Goal: Task Accomplishment & Management: Use online tool/utility

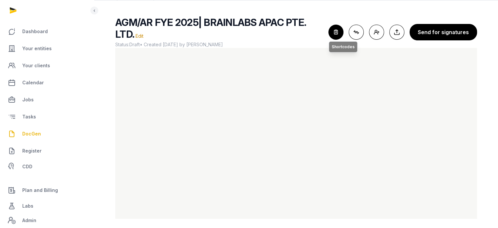
click at [343, 33] on icon "button" at bounding box center [336, 32] width 14 height 14
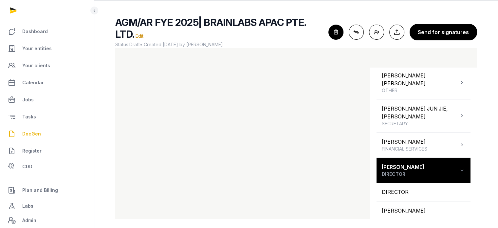
scroll to position [500, 0]
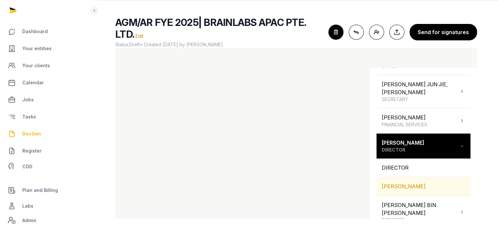
click at [408, 177] on div "PAUL JOHN AVERY" at bounding box center [423, 186] width 94 height 18
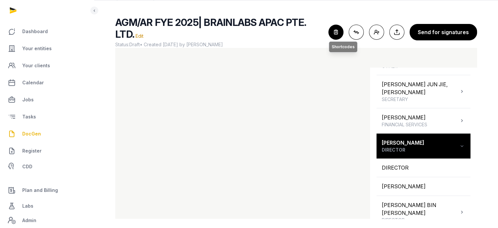
click at [339, 31] on icon "button" at bounding box center [336, 32] width 14 height 14
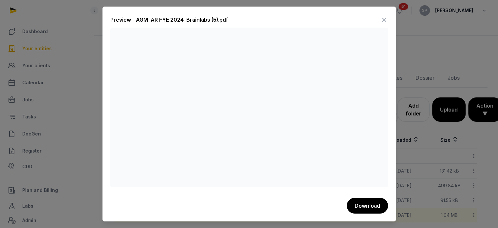
click at [386, 18] on icon at bounding box center [384, 19] width 8 height 10
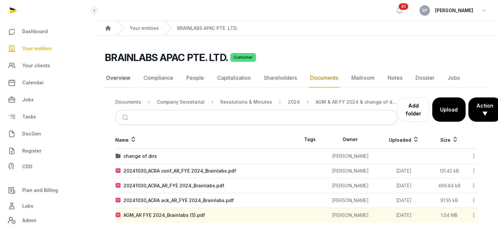
click at [123, 81] on link "Overview" at bounding box center [118, 77] width 27 height 19
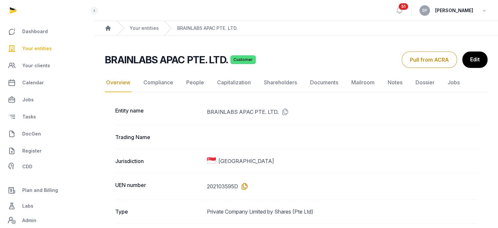
click at [245, 186] on icon at bounding box center [243, 186] width 10 height 10
click at [47, 133] on link "DocGen" at bounding box center [46, 134] width 83 height 16
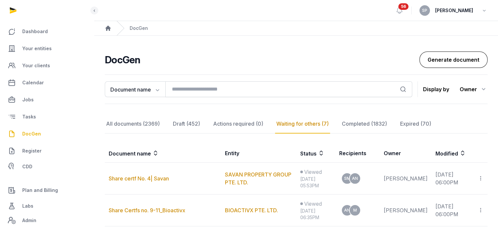
click at [460, 61] on link "Generate document" at bounding box center [453, 59] width 68 height 16
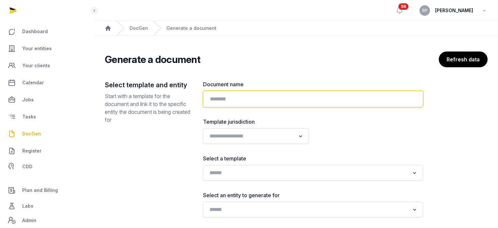
click at [223, 104] on input "text" at bounding box center [313, 99] width 220 height 16
paste input "**********"
type input "**********"
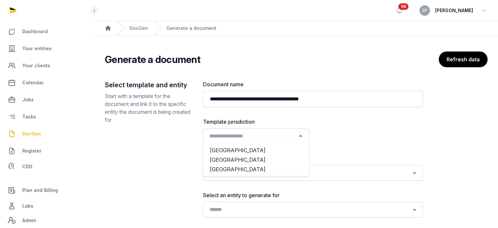
click at [285, 137] on input "Search for option" at bounding box center [251, 135] width 89 height 9
click at [249, 162] on li "[GEOGRAPHIC_DATA]" at bounding box center [255, 159] width 105 height 9
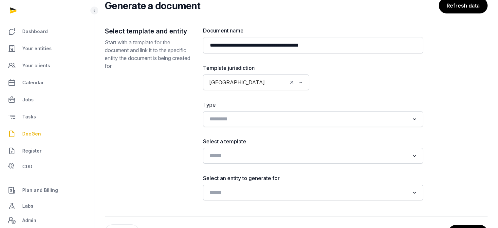
scroll to position [79, 0]
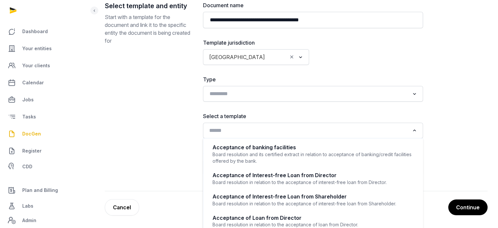
click at [301, 127] on input "Search for option" at bounding box center [308, 130] width 203 height 9
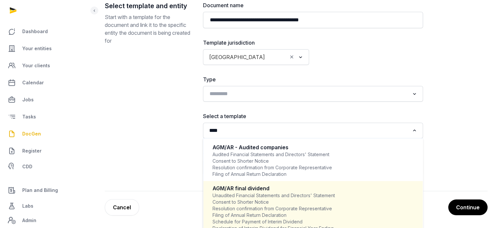
click at [245, 209] on div "Unaudited Financial Statements and Directors' Statement Consent to Shorter Noti…" at bounding box center [312, 211] width 201 height 39
type input "****"
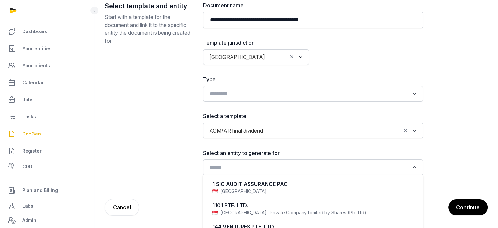
click at [247, 167] on input "Search for option" at bounding box center [308, 166] width 203 height 9
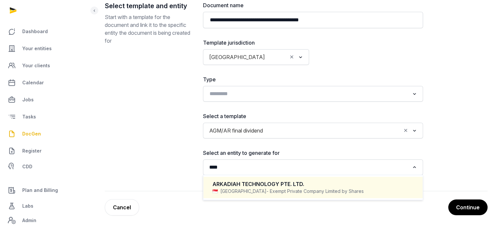
click at [266, 188] on span "- Exempt Private Company Limited by Shares" at bounding box center [314, 191] width 97 height 7
type input "****"
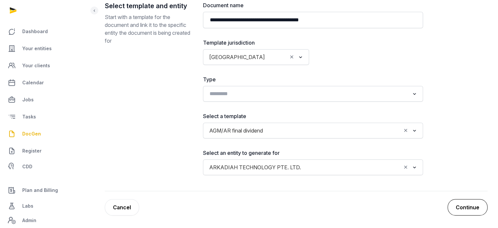
click at [466, 204] on button "Continue" at bounding box center [467, 207] width 40 height 16
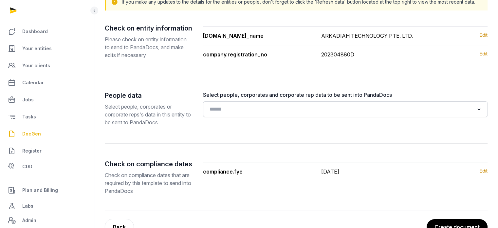
scroll to position [99, 0]
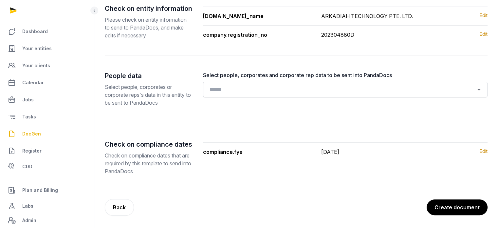
click at [466, 204] on button "Create document" at bounding box center [457, 207] width 61 height 16
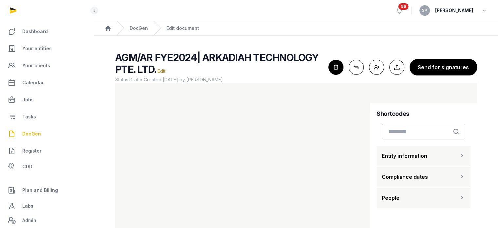
click at [447, 199] on button "People" at bounding box center [423, 198] width 94 height 20
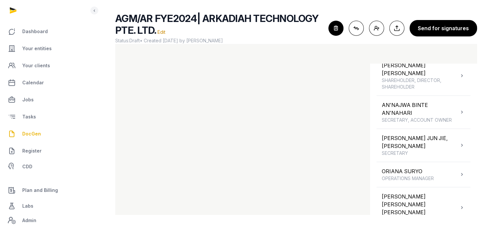
scroll to position [119, 0]
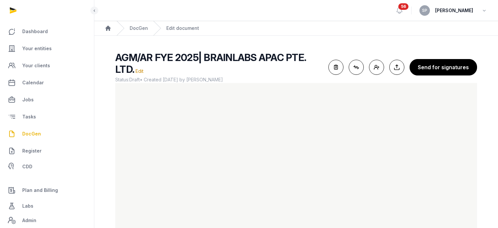
scroll to position [35, 0]
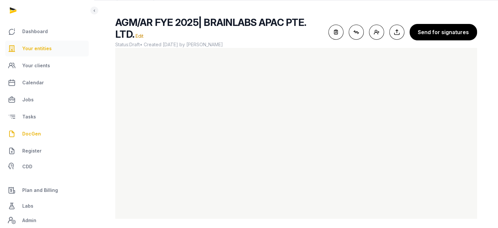
drag, startPoint x: 0, startPoint y: 0, endPoint x: 60, endPoint y: 49, distance: 77.2
click at [60, 49] on link "Your entities" at bounding box center [46, 49] width 83 height 16
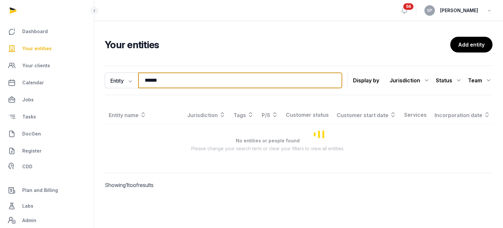
click at [173, 78] on input "******" at bounding box center [240, 80] width 204 height 16
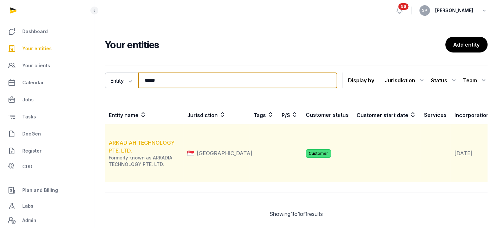
type input "*****"
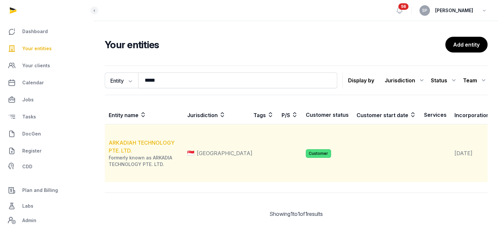
click at [149, 153] on link "ARKADIAH TECHNOLOGY PTE. LTD." at bounding box center [142, 146] width 66 height 14
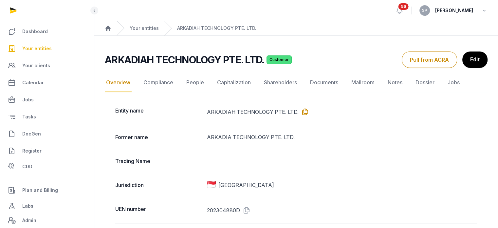
click at [301, 112] on icon at bounding box center [304, 111] width 10 height 10
click at [198, 79] on link "People" at bounding box center [195, 82] width 20 height 19
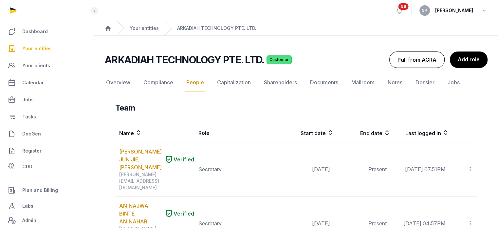
click at [411, 62] on button "Pull from ACRA" at bounding box center [416, 59] width 55 height 16
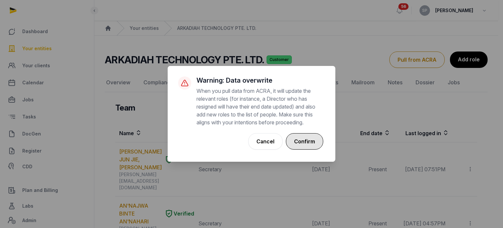
click at [315, 140] on button "Confirm" at bounding box center [304, 141] width 37 height 16
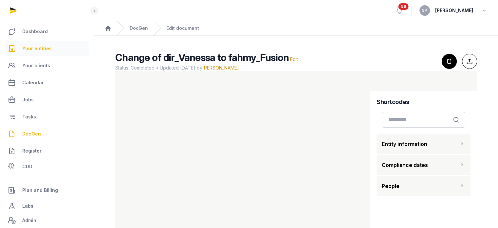
click at [42, 48] on span "Your entities" at bounding box center [36, 49] width 29 height 8
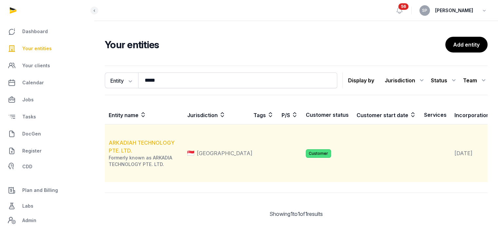
click at [126, 154] on link "ARKADIAH TECHNOLOGY PTE. LTD." at bounding box center [142, 146] width 66 height 14
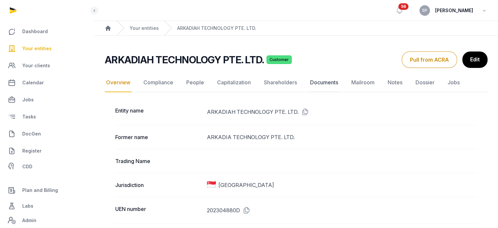
click at [324, 82] on link "Documents" at bounding box center [324, 82] width 31 height 19
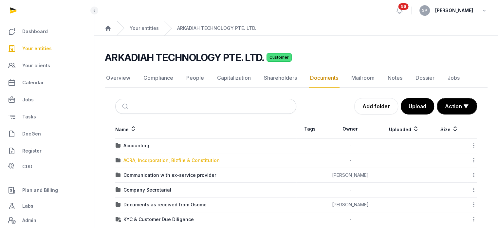
click at [173, 161] on div "ACRA, Incorporation, Bizfile & Constitution" at bounding box center [171, 160] width 96 height 7
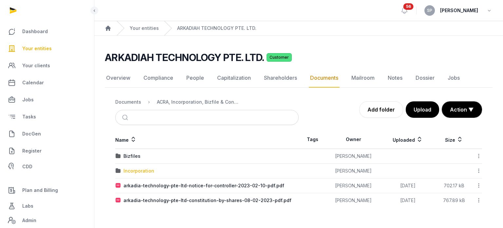
click at [143, 170] on div "Incorporation" at bounding box center [138, 170] width 31 height 7
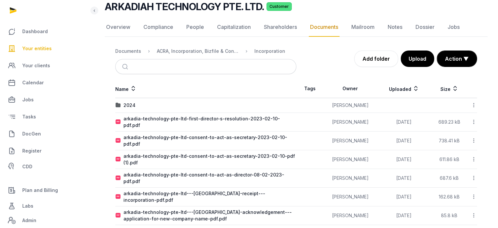
scroll to position [88, 0]
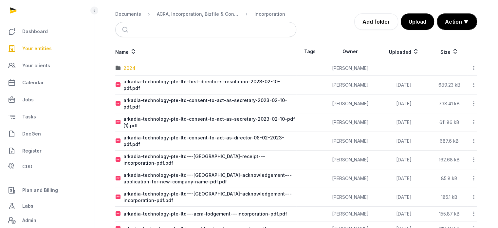
click at [130, 67] on div "2024" at bounding box center [129, 68] width 12 height 7
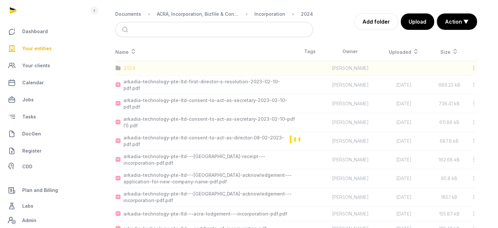
scroll to position [0, 0]
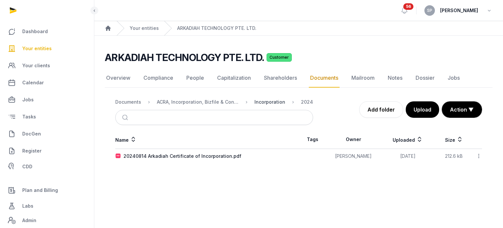
click at [274, 103] on div "Incorporation" at bounding box center [269, 102] width 31 height 7
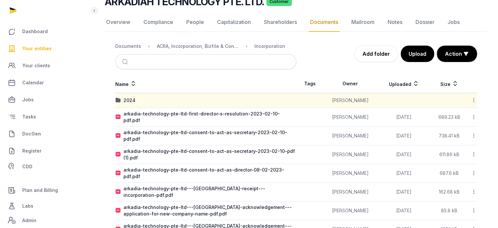
scroll to position [55, 0]
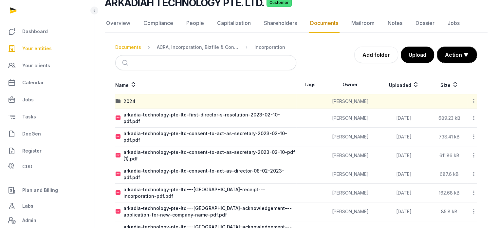
click at [136, 47] on div "Documents" at bounding box center [128, 47] width 26 height 7
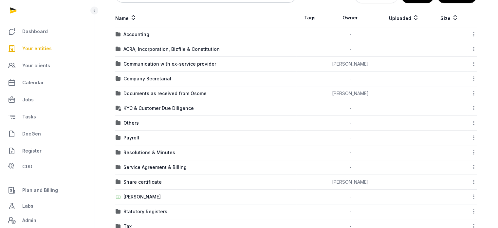
scroll to position [128, 0]
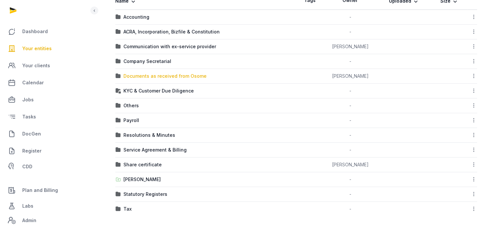
click at [145, 77] on div "Documents as received from Osome" at bounding box center [164, 76] width 83 height 7
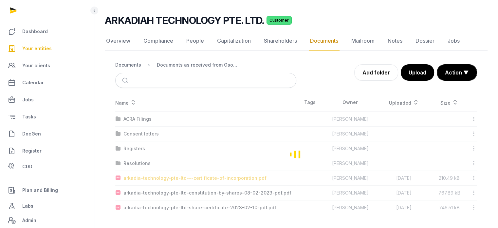
scroll to position [36, 0]
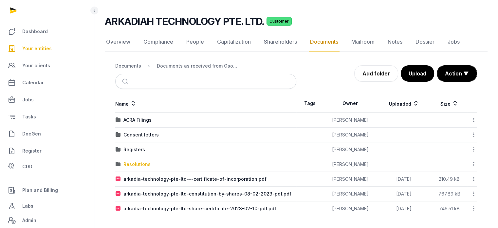
click at [140, 163] on div "Resolutions" at bounding box center [136, 164] width 27 height 7
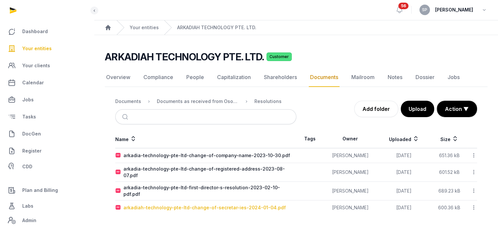
scroll to position [0, 0]
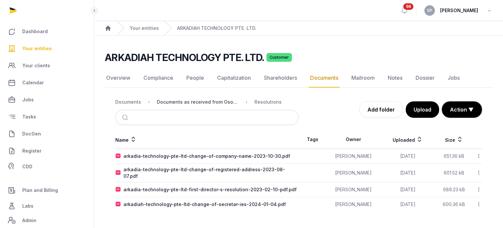
click at [214, 100] on div "Documents as received from Osome" at bounding box center [198, 102] width 82 height 7
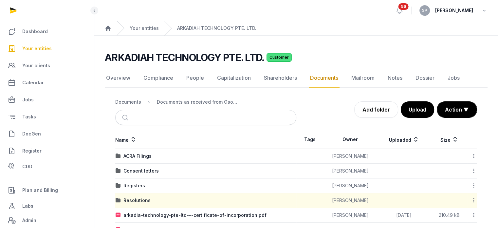
scroll to position [36, 0]
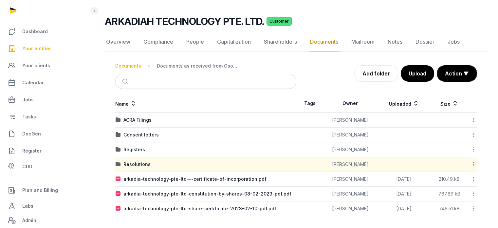
click at [133, 68] on div "Documents" at bounding box center [128, 66] width 26 height 7
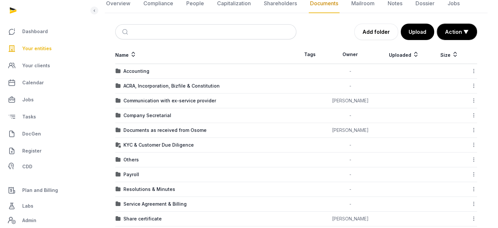
scroll to position [80, 0]
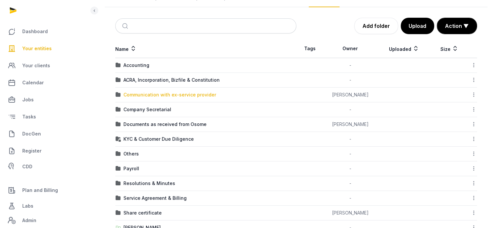
click at [197, 93] on div "Communication with ex-service provider" at bounding box center [169, 94] width 93 height 7
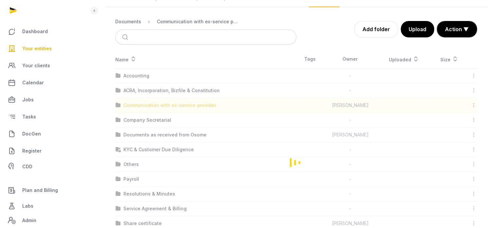
scroll to position [0, 0]
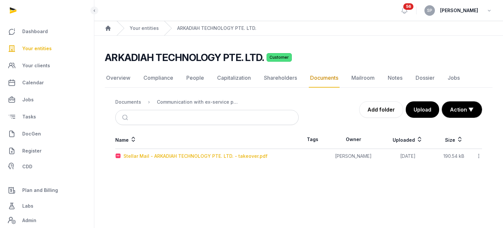
click at [201, 157] on div "Stellar Mail - ARKADIAH TECHNOLOGY PTE. LTD. - takeover.pdf" at bounding box center [195, 156] width 144 height 7
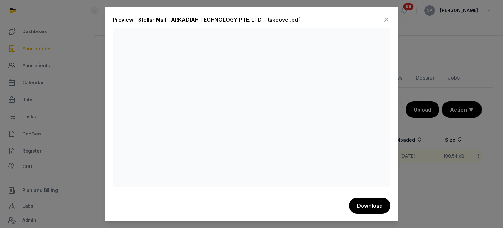
click at [386, 16] on icon at bounding box center [386, 19] width 8 height 10
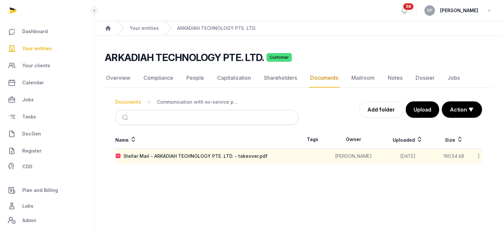
click at [126, 100] on div "Documents" at bounding box center [128, 102] width 26 height 7
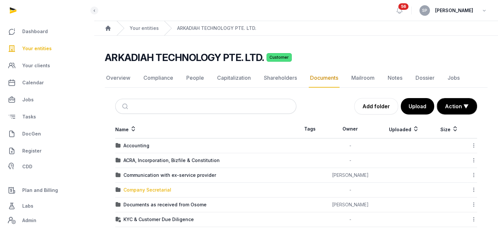
click at [160, 187] on div "Company Secretarial" at bounding box center [147, 189] width 48 height 7
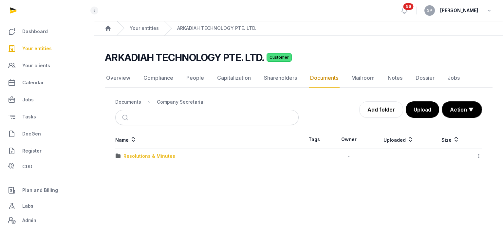
click at [161, 156] on div "Resolutions & Minutes" at bounding box center [149, 156] width 52 height 7
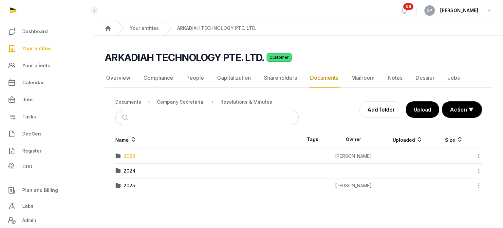
click at [130, 156] on div "2023" at bounding box center [129, 156] width 12 height 7
click at [240, 99] on div "Resolutions & Minutes" at bounding box center [246, 102] width 52 height 7
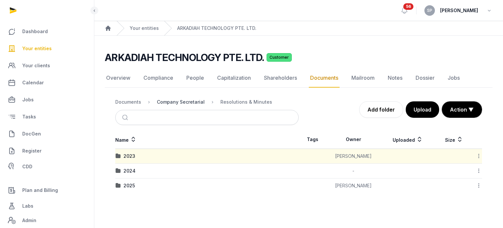
click at [170, 100] on div "Company Secretarial" at bounding box center [181, 102] width 48 height 7
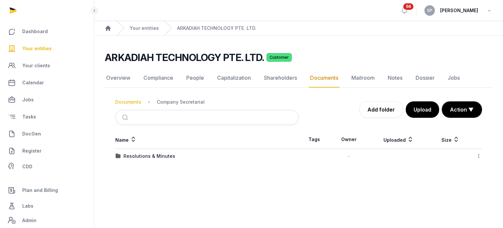
click at [135, 104] on div "Documents" at bounding box center [128, 102] width 26 height 7
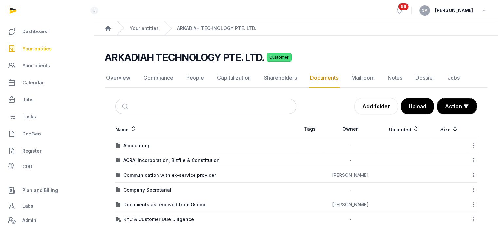
click at [172, 178] on td "Communication with ex-service provider" at bounding box center [205, 175] width 181 height 15
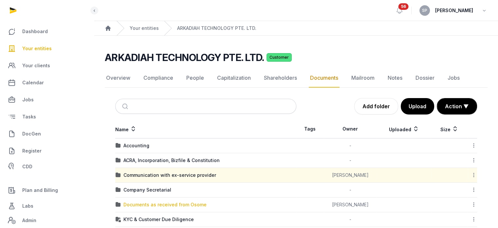
click at [172, 204] on div "Documents as received from Osome" at bounding box center [164, 204] width 83 height 7
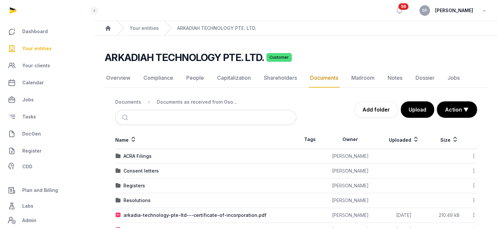
scroll to position [36, 0]
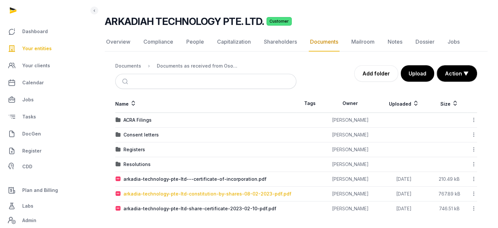
click at [253, 191] on div "arkadia-technology-pte-ltd-constitution-by-shares-08-02-2023-pdf.pdf" at bounding box center [207, 193] width 168 height 7
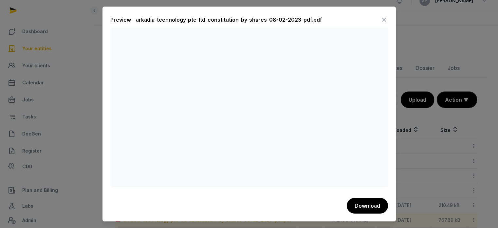
scroll to position [0, 0]
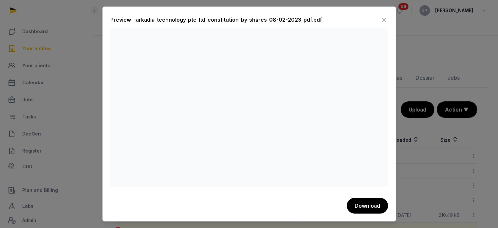
click at [382, 23] on icon at bounding box center [384, 19] width 8 height 10
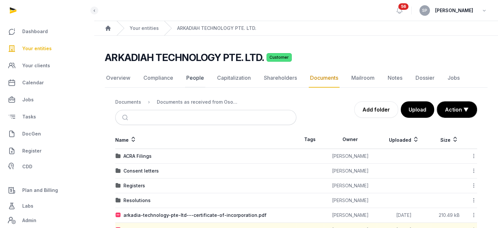
click at [197, 76] on link "People" at bounding box center [195, 77] width 20 height 19
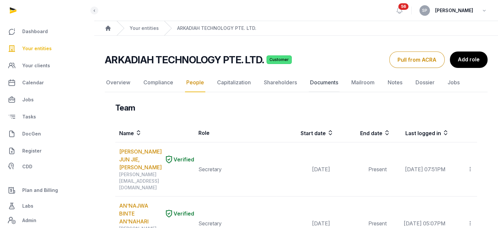
click at [326, 81] on link "Documents" at bounding box center [324, 82] width 31 height 19
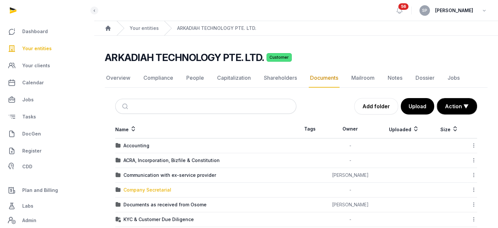
click at [156, 187] on div "Company Secretarial" at bounding box center [147, 189] width 48 height 7
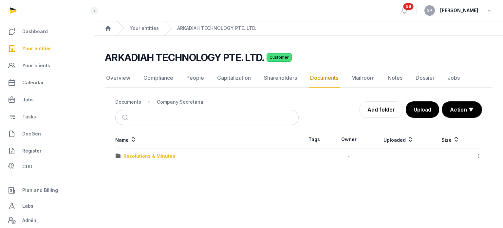
click at [164, 155] on div "Resolutions & Minutes" at bounding box center [149, 156] width 52 height 7
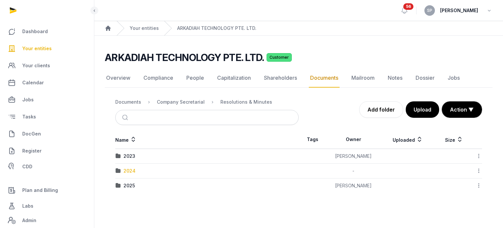
click at [132, 169] on div "2024" at bounding box center [129, 170] width 12 height 7
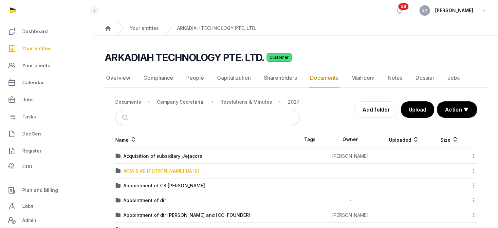
click at [132, 169] on div "AGM & AR FYE Jan 2024" at bounding box center [161, 170] width 76 height 7
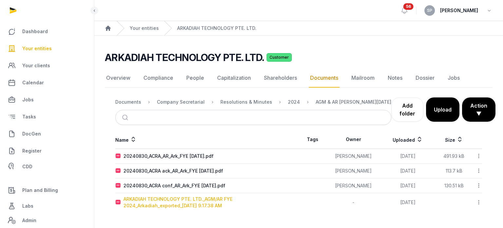
click at [146, 200] on div "ARKADIAH TECHNOLOGY PTE. LTD._AGM/AR FYE 2024_Arkadiah_exported_2024-08-28 9.17…" at bounding box center [210, 201] width 175 height 13
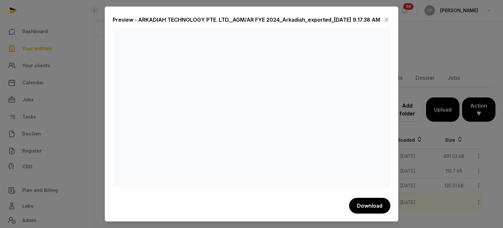
click at [384, 19] on icon at bounding box center [386, 19] width 8 height 10
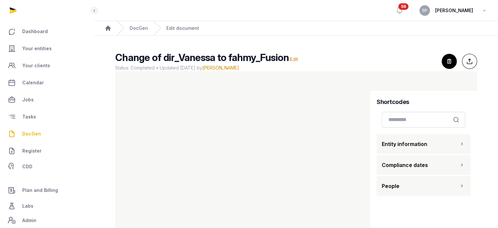
click at [37, 133] on span "DocGen" at bounding box center [31, 134] width 19 height 8
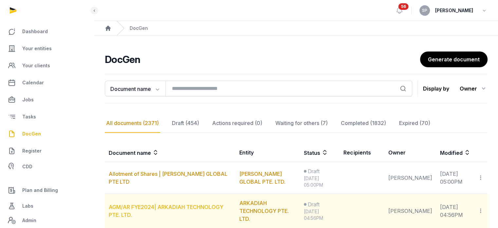
click at [200, 205] on link "AGM/AR FYE2024| ARKADIAH TECHNOLOGY PTE. LTD." at bounding box center [166, 210] width 115 height 14
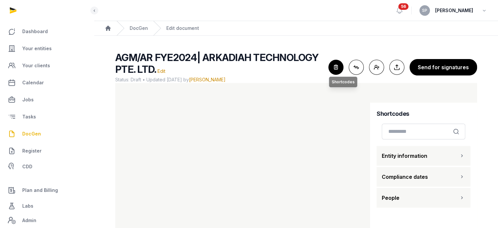
click at [338, 69] on icon "button" at bounding box center [336, 67] width 14 height 14
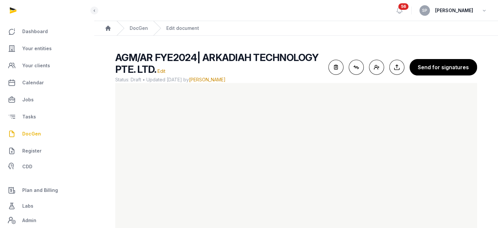
scroll to position [39, 0]
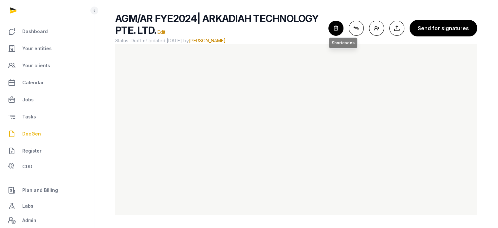
click at [338, 31] on icon "button" at bounding box center [336, 28] width 14 height 14
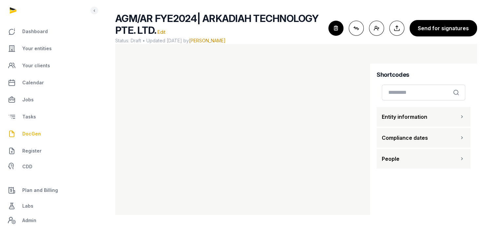
click at [412, 114] on span "Entity information" at bounding box center [405, 117] width 46 height 8
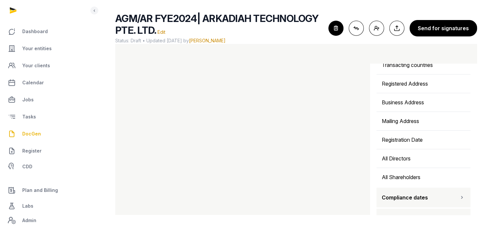
scroll to position [223, 0]
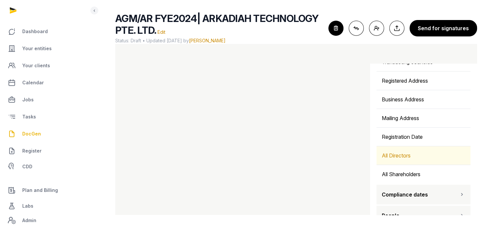
click at [420, 152] on div "All Directors" at bounding box center [423, 155] width 94 height 18
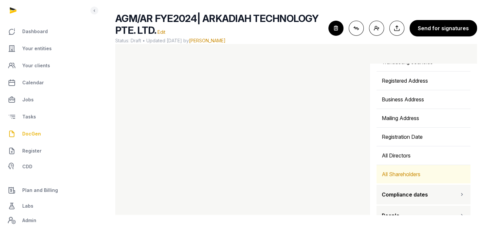
click at [418, 170] on div "All Shareholders" at bounding box center [423, 174] width 94 height 18
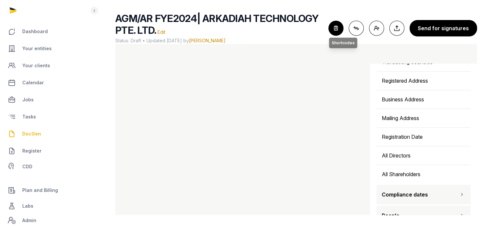
click at [337, 26] on icon "button" at bounding box center [336, 28] width 14 height 14
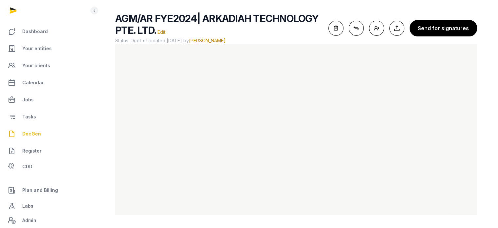
click at [330, 27] on div "AGM/AR FYE2024| ARKADIAH TECHNOLOGY PTE. LTD. Edit Status: Draft • Updated [DAT…" at bounding box center [296, 27] width 362 height 31
click at [334, 29] on icon "button" at bounding box center [336, 28] width 14 height 14
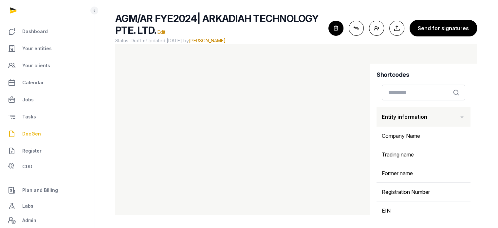
click at [479, 108] on div "AGM/AR FYE2024| ARKADIAH TECHNOLOGY PTE. LTD. Edit Status: Draft • Updated [DAT…" at bounding box center [296, 113] width 383 height 202
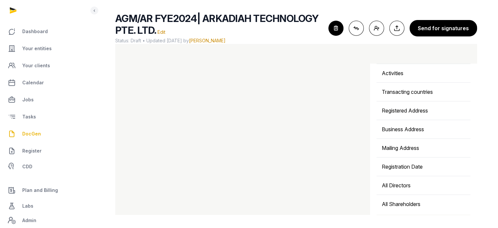
scroll to position [233, 0]
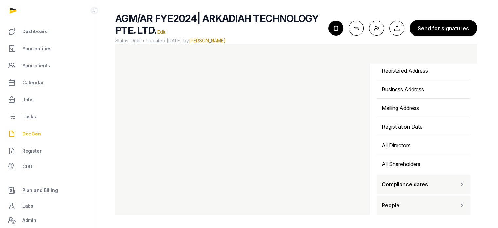
click at [443, 206] on button "People" at bounding box center [423, 205] width 94 height 20
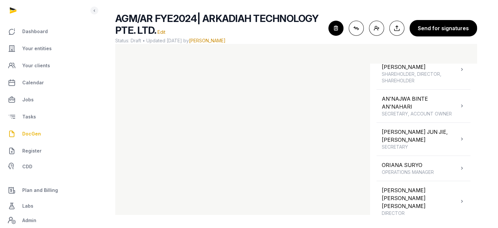
scroll to position [398, 0]
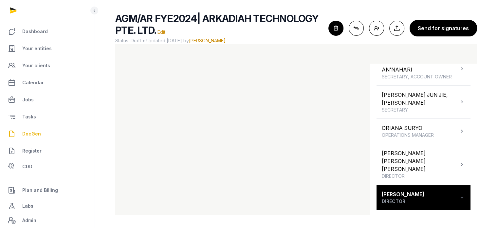
click at [333, 27] on icon "button" at bounding box center [336, 28] width 14 height 14
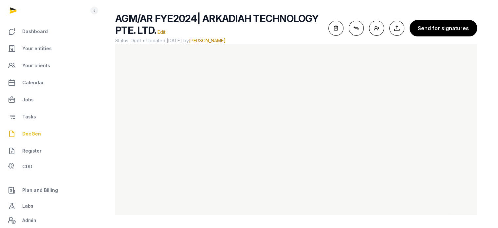
click at [37, 132] on span "DocGen" at bounding box center [31, 134] width 19 height 8
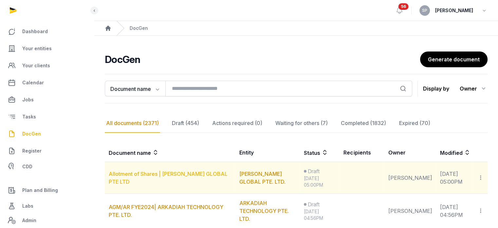
click at [198, 178] on link "Allotment of Shares | [PERSON_NAME] GLOBAL PTE LTD" at bounding box center [168, 177] width 119 height 14
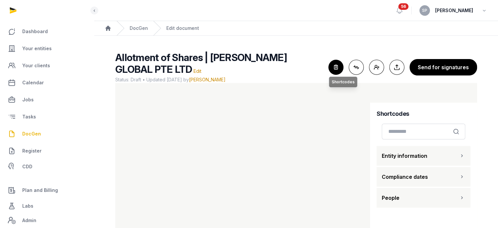
click at [332, 66] on icon "button" at bounding box center [336, 67] width 14 height 14
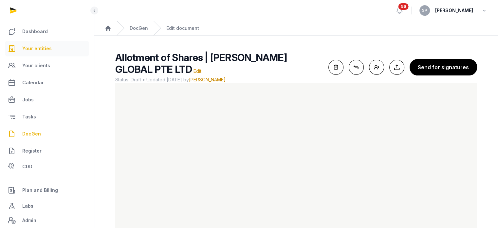
click at [37, 54] on link "Your entities" at bounding box center [46, 49] width 83 height 16
